Goal: Use online tool/utility: Utilize a website feature to perform a specific function

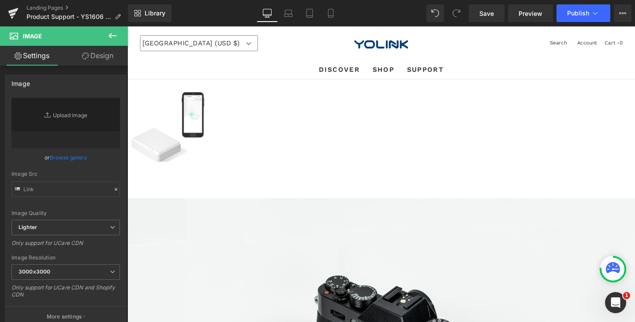
type input "//[DOMAIN_NAME][URL]"
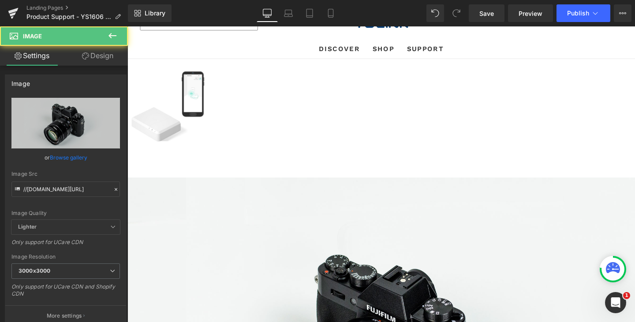
scroll to position [221, 0]
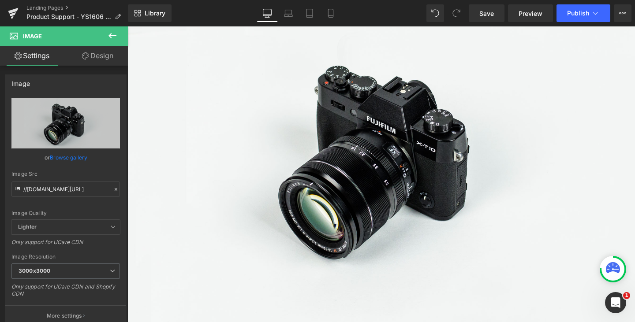
click at [127, 26] on icon at bounding box center [127, 26] width 0 height 0
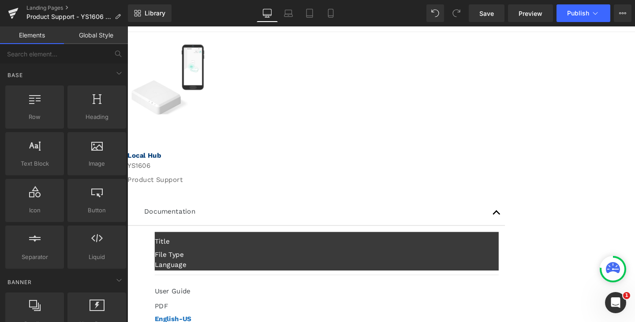
scroll to position [44, 0]
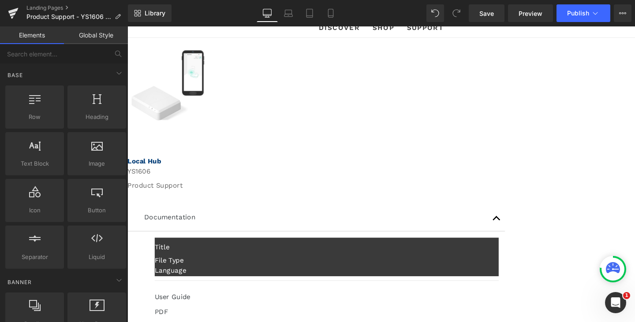
click at [208, 111] on img at bounding box center [170, 89] width 76 height 74
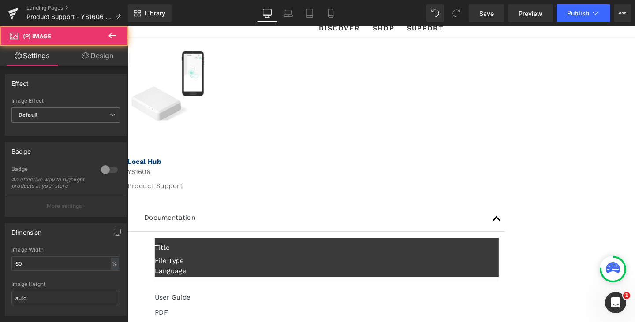
scroll to position [0, 0]
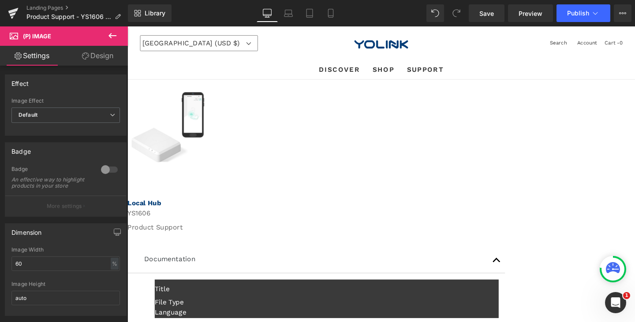
click at [127, 26] on icon at bounding box center [127, 26] width 0 height 0
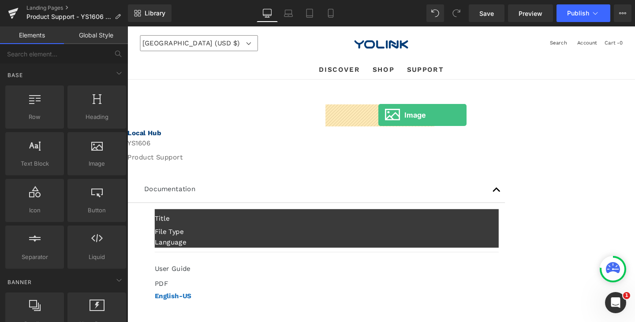
drag, startPoint x: 236, startPoint y: 182, endPoint x: 391, endPoint y: 120, distance: 167.8
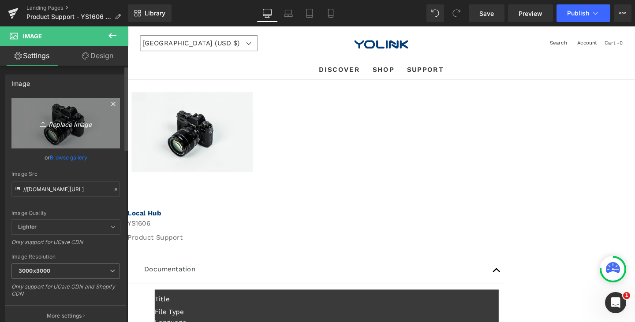
click at [71, 124] on icon "Replace Image" at bounding box center [65, 123] width 71 height 11
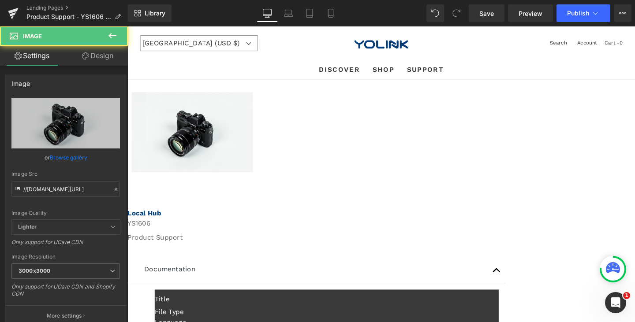
click at [259, 118] on img at bounding box center [195, 138] width 127 height 84
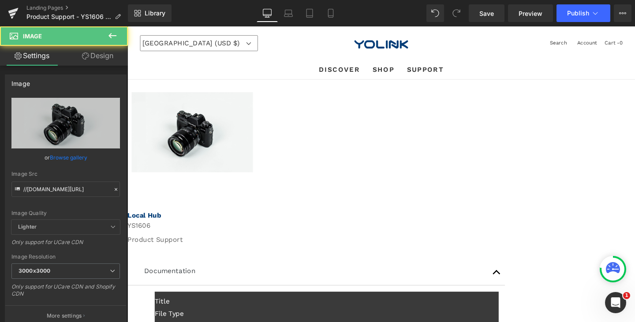
click at [259, 182] on div at bounding box center [195, 188] width 127 height 13
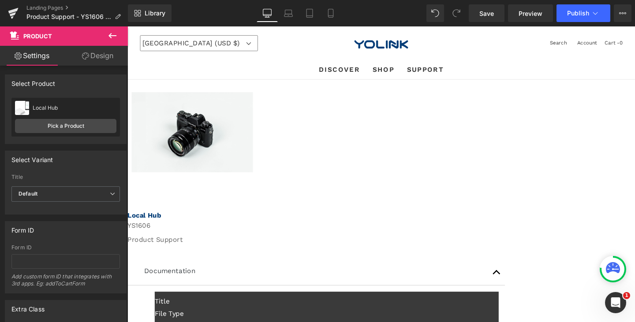
click at [259, 182] on div at bounding box center [195, 188] width 127 height 13
click at [127, 26] on link at bounding box center [127, 26] width 0 height 0
click at [127, 26] on icon at bounding box center [127, 26] width 0 height 0
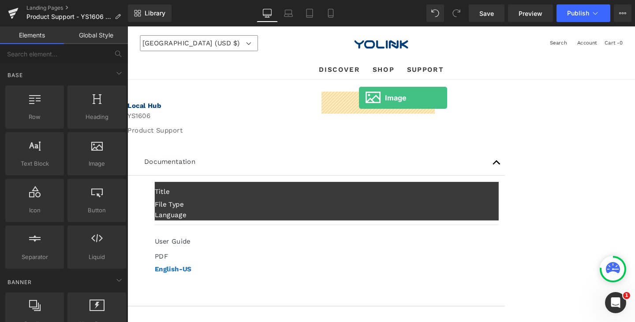
drag, startPoint x: 226, startPoint y: 188, endPoint x: 371, endPoint y: 101, distance: 168.9
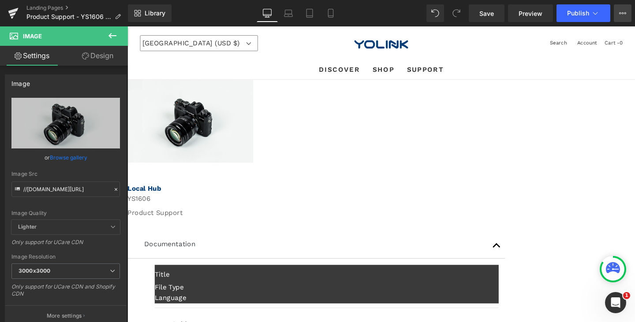
click at [624, 14] on icon at bounding box center [622, 13] width 7 height 7
